Goal: Information Seeking & Learning: Learn about a topic

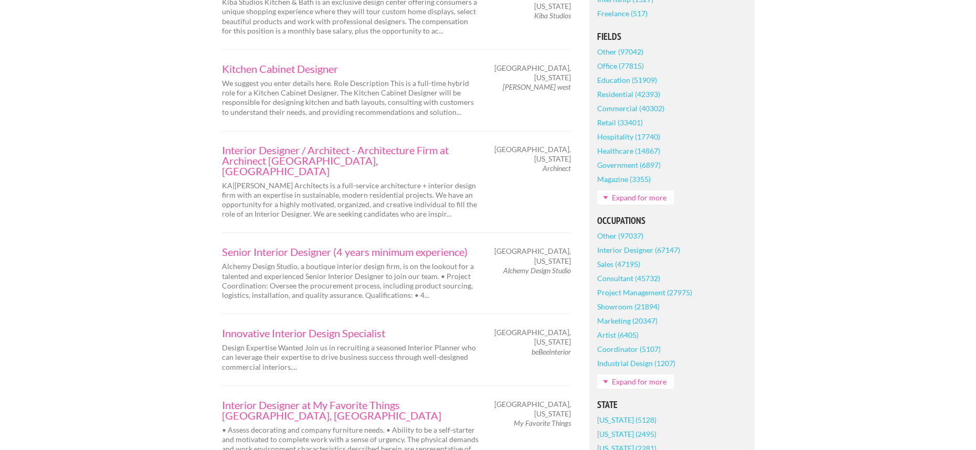
scroll to position [438, 0]
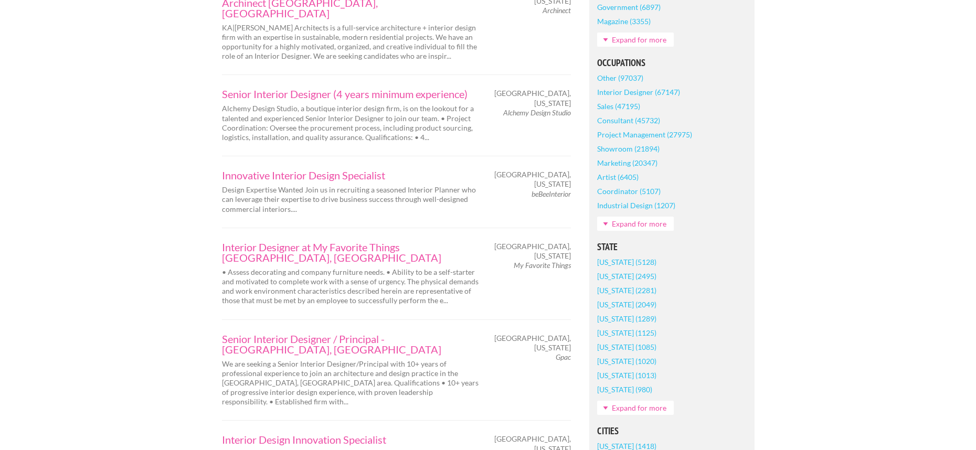
click at [652, 406] on link "Expand for more" at bounding box center [635, 408] width 77 height 14
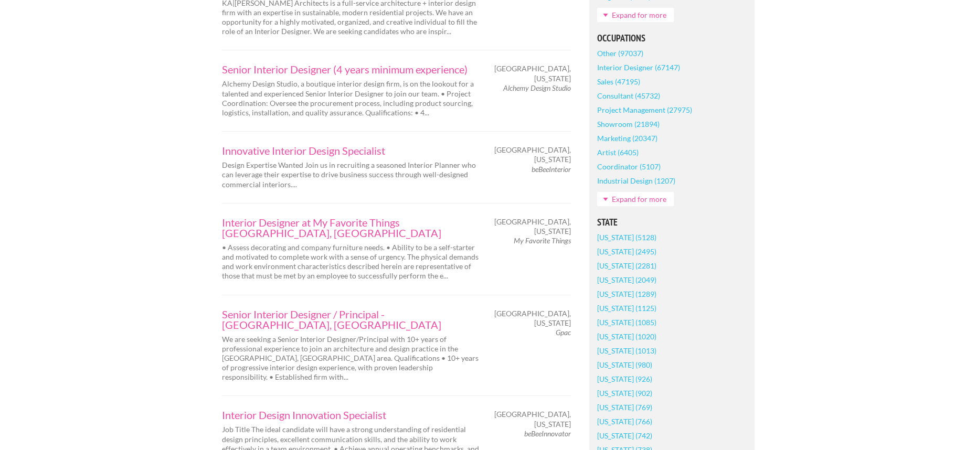
click at [613, 393] on link "[US_STATE] (902)" at bounding box center [624, 393] width 55 height 14
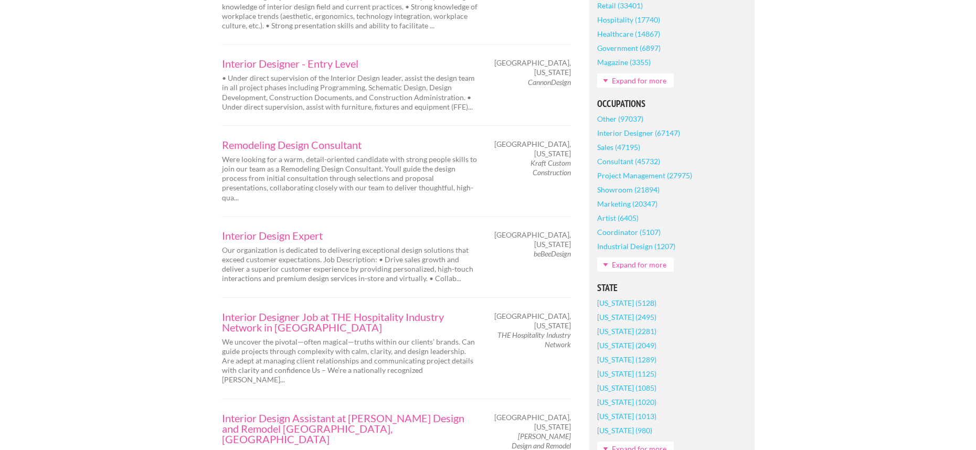
scroll to position [504, 0]
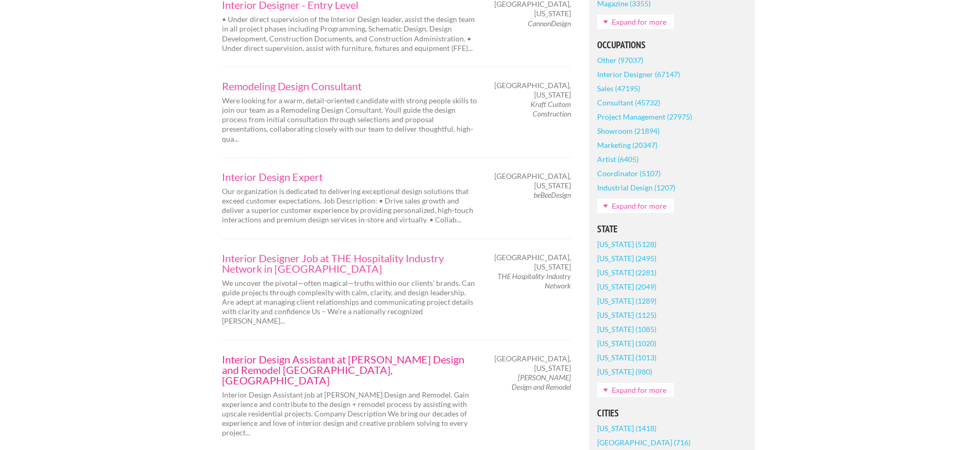
click at [350, 354] on link "Interior Design Assistant at Maughan Design and Remodel Portland, OR" at bounding box center [350, 369] width 257 height 31
click at [290, 172] on link "Interior Design Expert" at bounding box center [350, 177] width 257 height 10
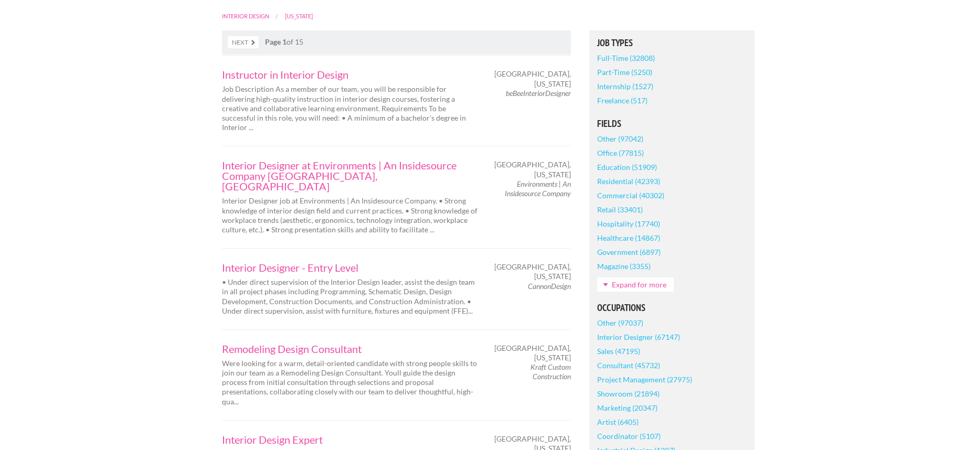
scroll to position [134, 0]
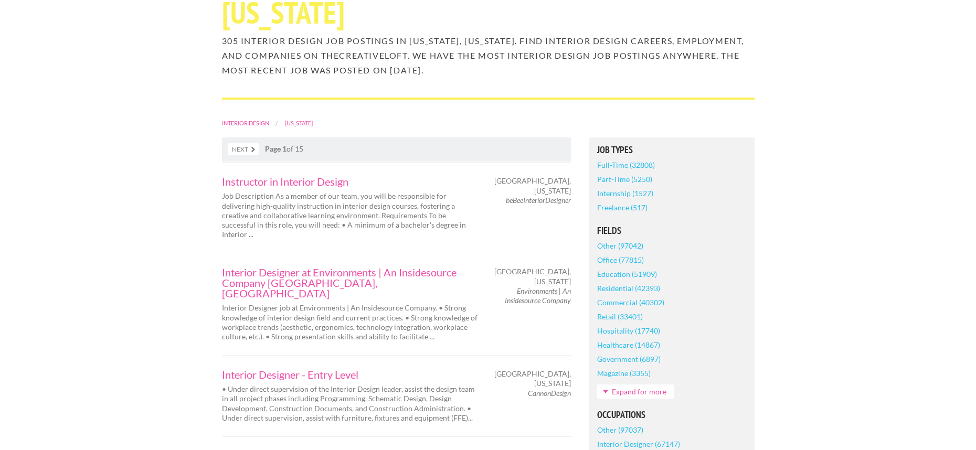
click at [619, 172] on link "Part-Time (5250)" at bounding box center [624, 179] width 55 height 14
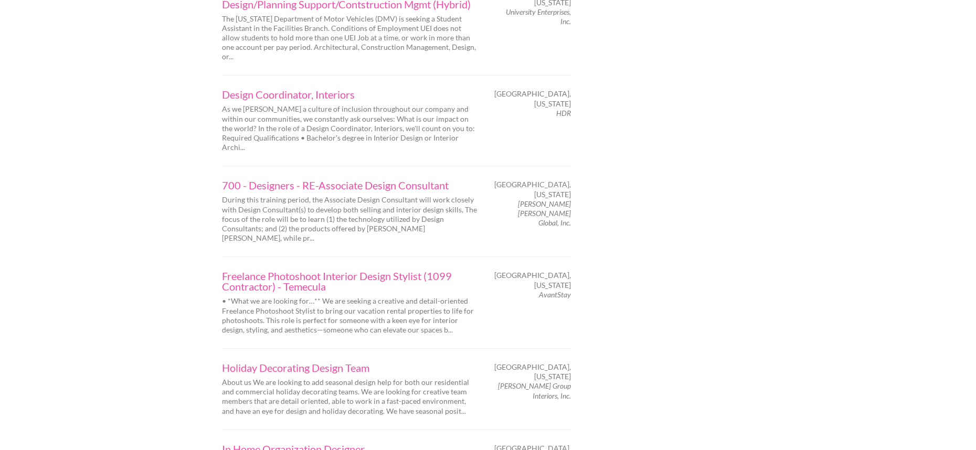
scroll to position [1692, 0]
